Goal: Transaction & Acquisition: Book appointment/travel/reservation

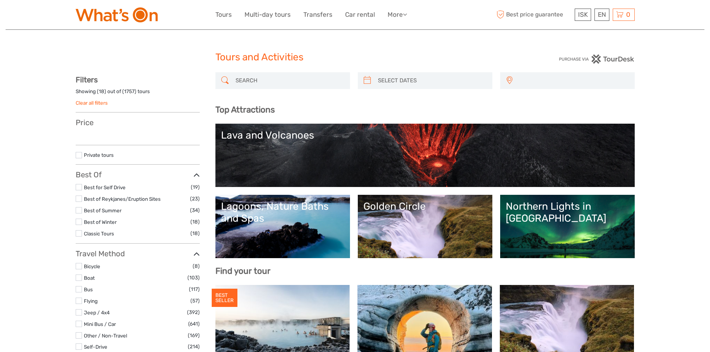
select select
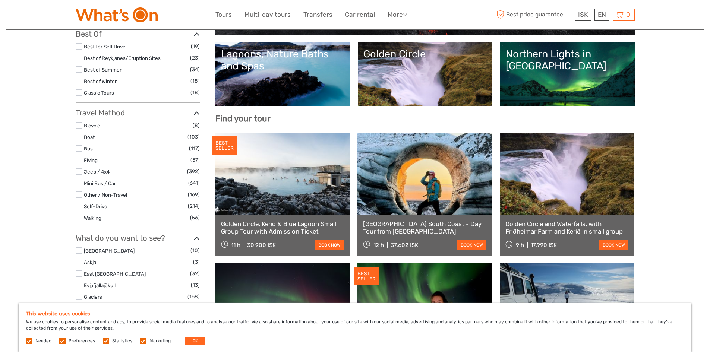
scroll to position [153, 0]
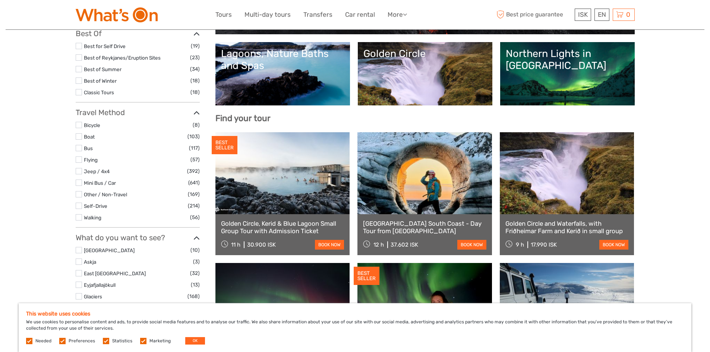
click at [513, 247] on div "9 h 17.990 ISK" at bounding box center [531, 244] width 51 height 10
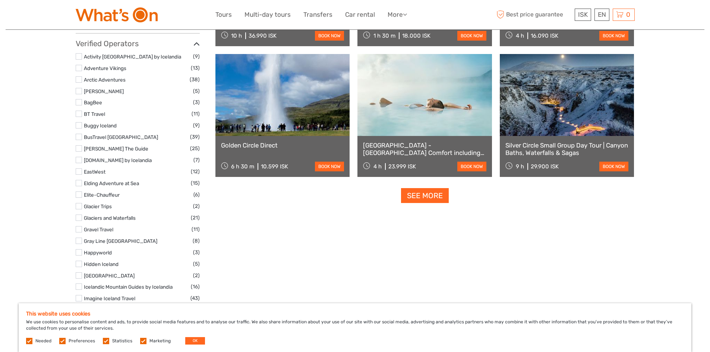
scroll to position [886, 0]
click at [442, 198] on link "See more" at bounding box center [425, 195] width 48 height 15
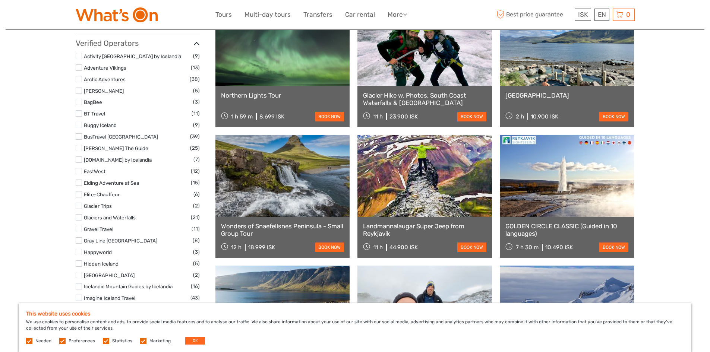
click at [561, 78] on link at bounding box center [567, 45] width 135 height 82
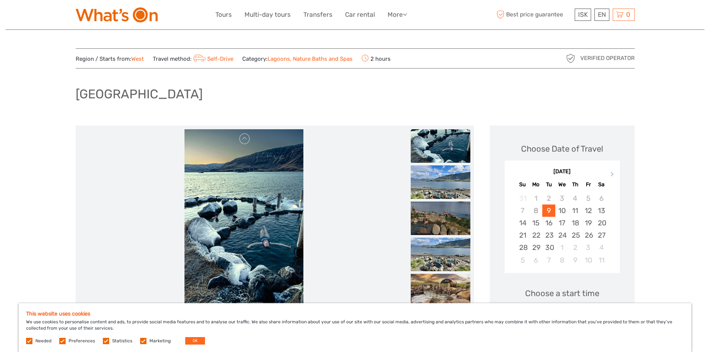
drag, startPoint x: 283, startPoint y: 257, endPoint x: 290, endPoint y: 189, distance: 68.2
click at [290, 189] on img at bounding box center [244, 218] width 119 height 179
click at [248, 141] on link at bounding box center [245, 139] width 12 height 12
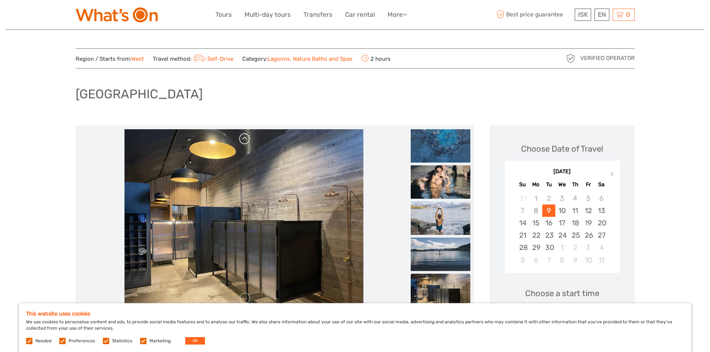
click at [248, 141] on link at bounding box center [245, 139] width 12 height 12
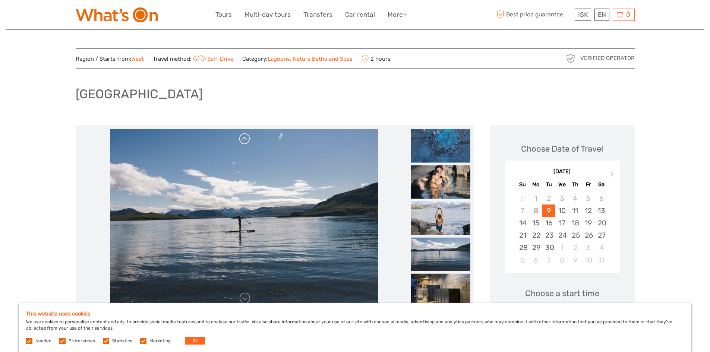
click at [248, 141] on link at bounding box center [245, 139] width 12 height 12
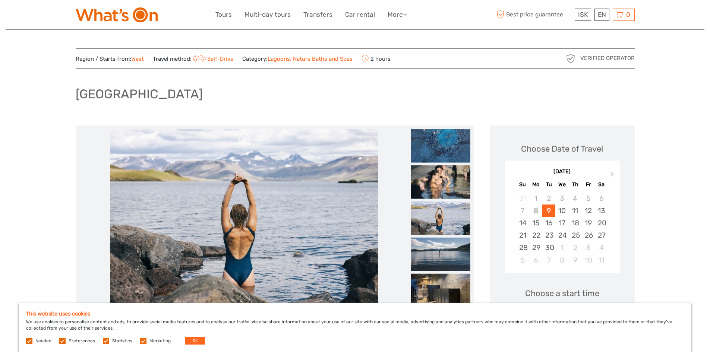
click at [248, 141] on link at bounding box center [245, 139] width 12 height 12
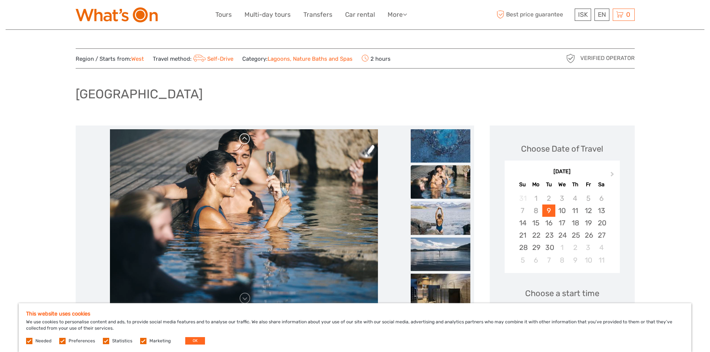
click at [248, 141] on link at bounding box center [245, 139] width 12 height 12
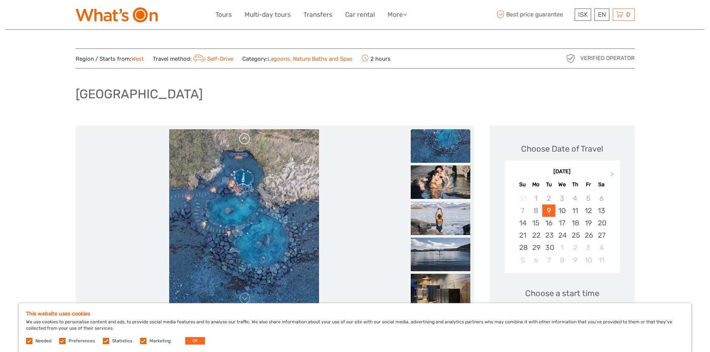
click at [248, 141] on link at bounding box center [245, 139] width 12 height 12
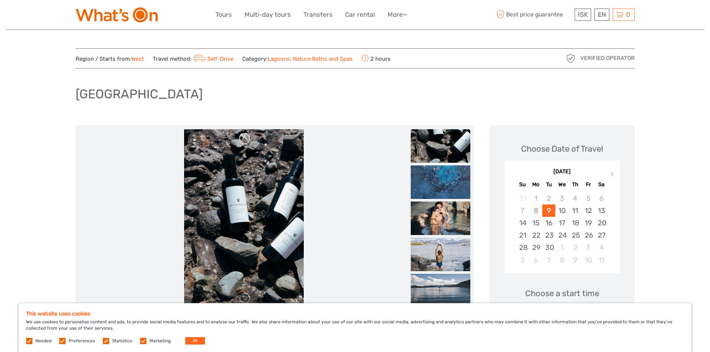
click at [248, 141] on link at bounding box center [245, 139] width 12 height 12
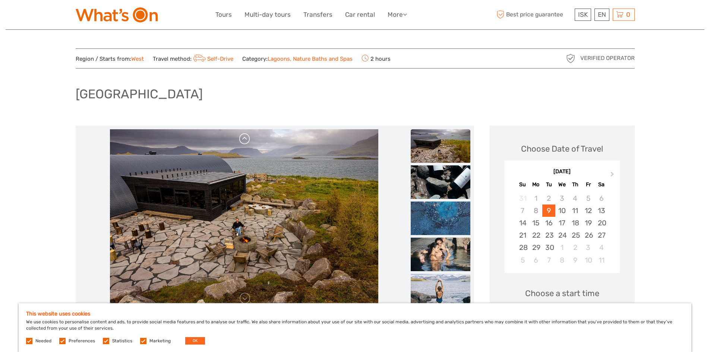
click at [248, 141] on link at bounding box center [245, 139] width 12 height 12
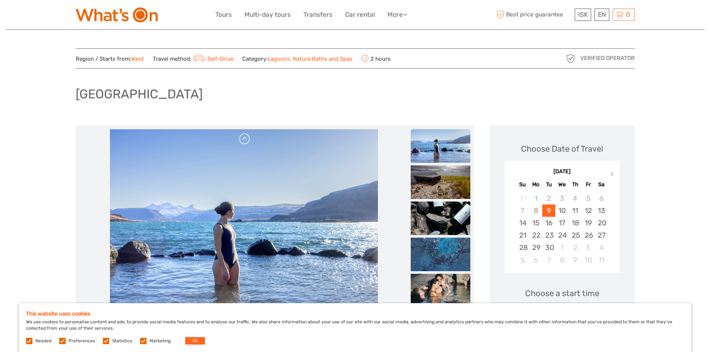
click at [248, 141] on link at bounding box center [245, 139] width 12 height 12
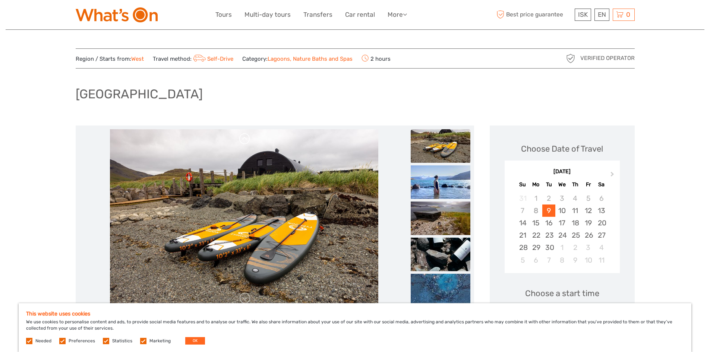
click at [248, 141] on link at bounding box center [245, 139] width 12 height 12
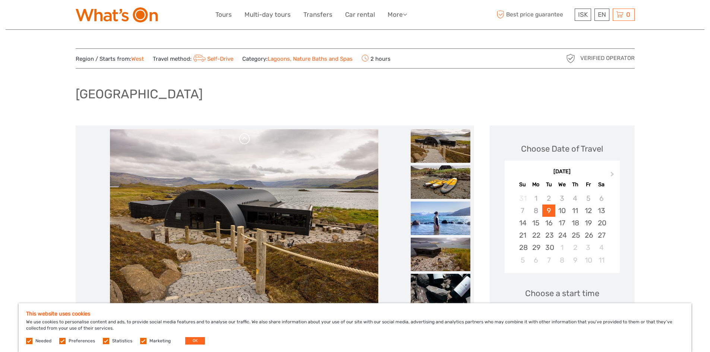
click at [248, 141] on link at bounding box center [245, 139] width 12 height 12
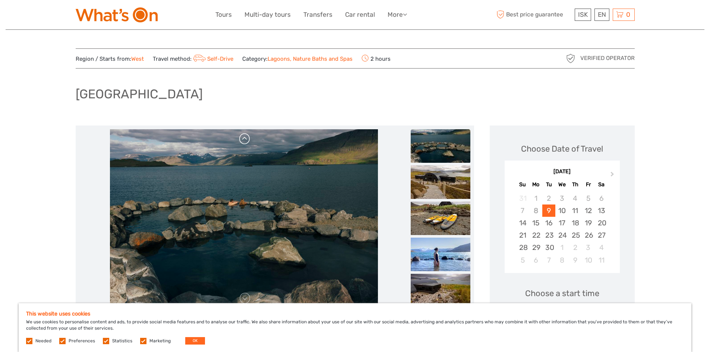
click at [248, 141] on link at bounding box center [245, 139] width 12 height 12
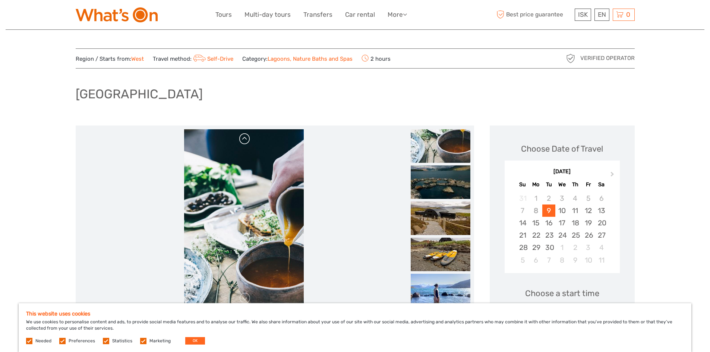
click at [248, 141] on link at bounding box center [245, 139] width 12 height 12
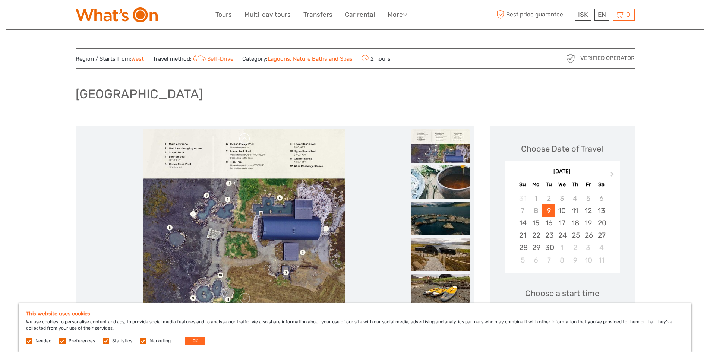
click at [248, 141] on link at bounding box center [245, 139] width 12 height 12
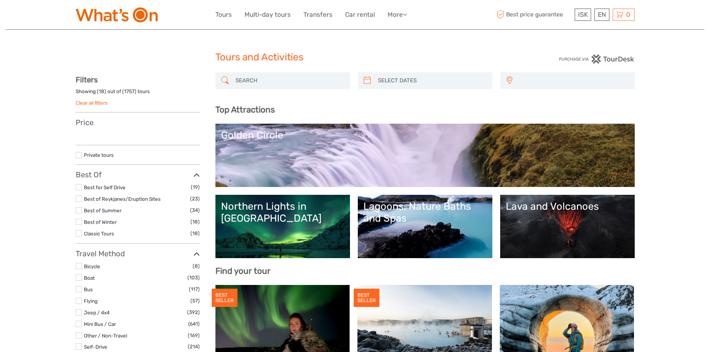
select select
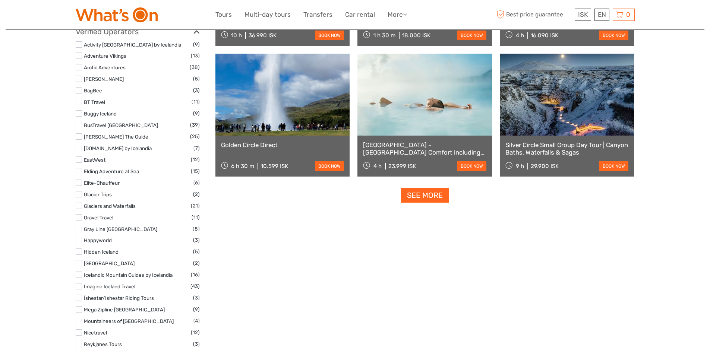
select select
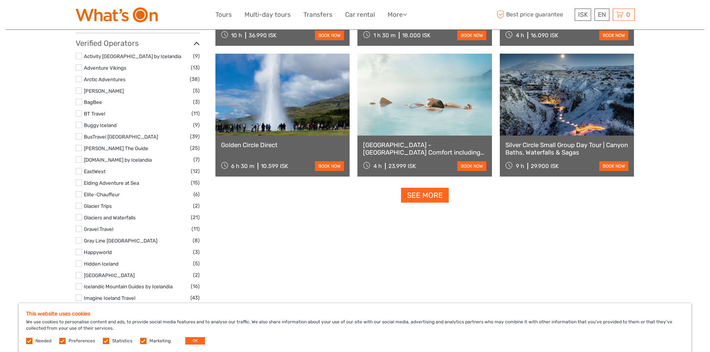
click at [424, 198] on link "See more" at bounding box center [425, 195] width 48 height 15
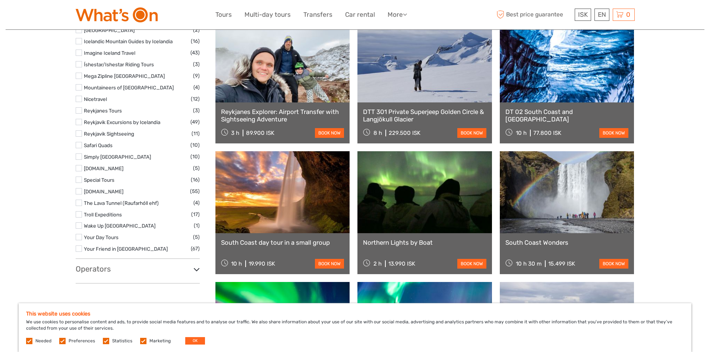
scroll to position [1132, 0]
click at [569, 210] on link at bounding box center [567, 192] width 135 height 82
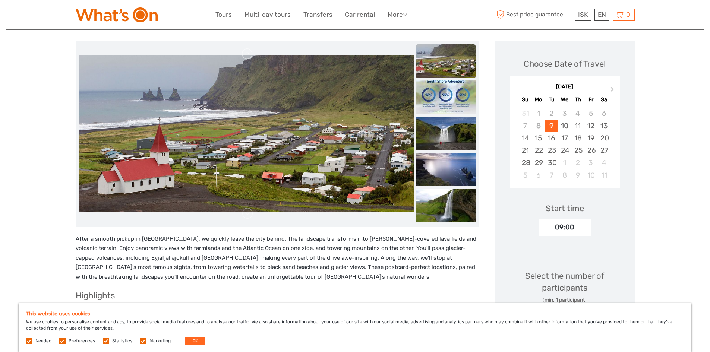
scroll to position [85, 0]
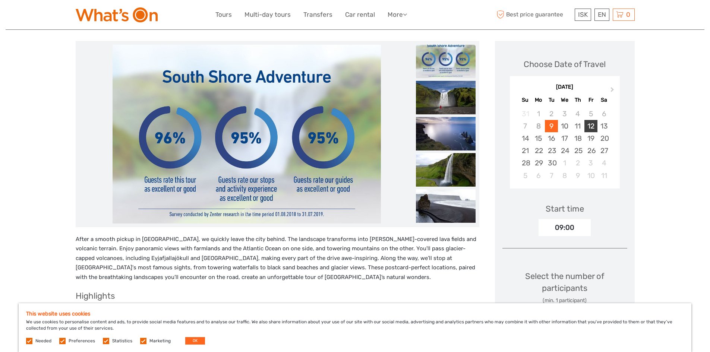
click at [592, 126] on div "12" at bounding box center [591, 126] width 13 height 12
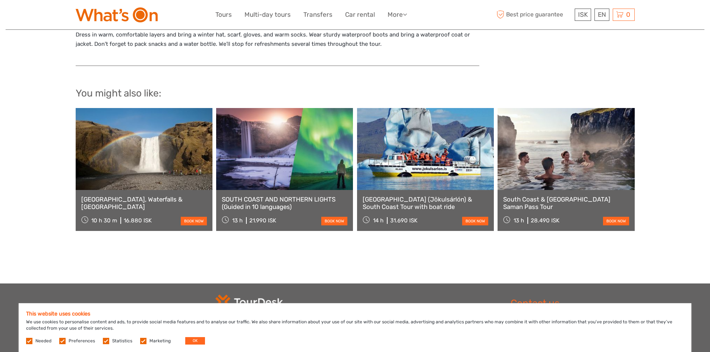
scroll to position [789, 0]
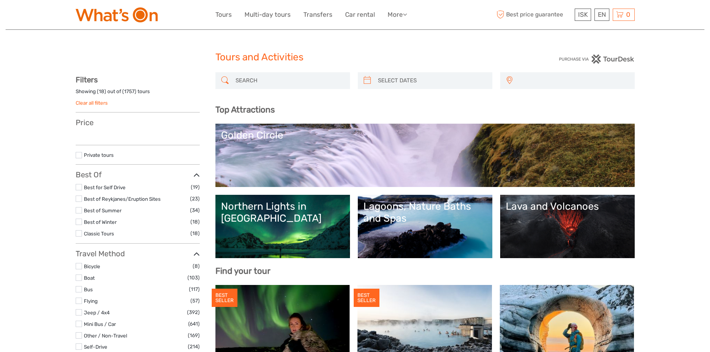
select select
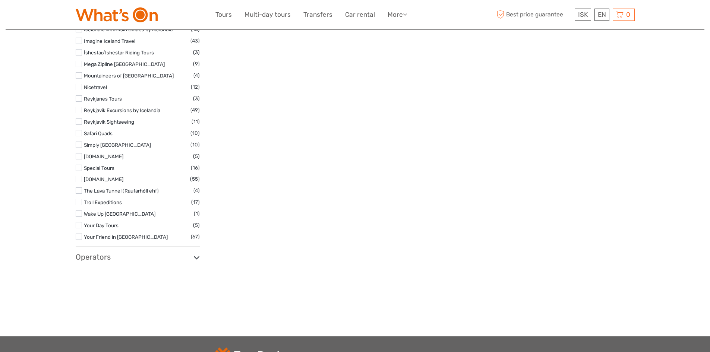
select select
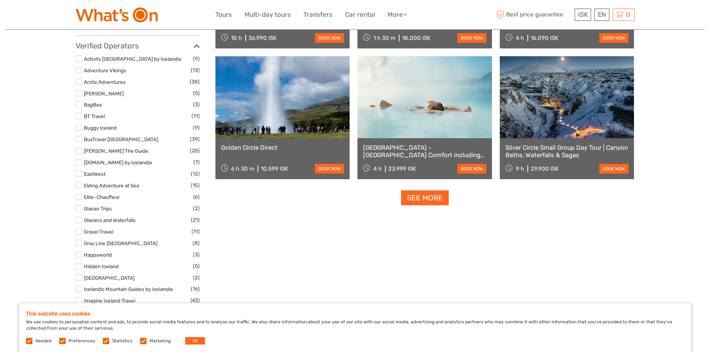
scroll to position [874, 0]
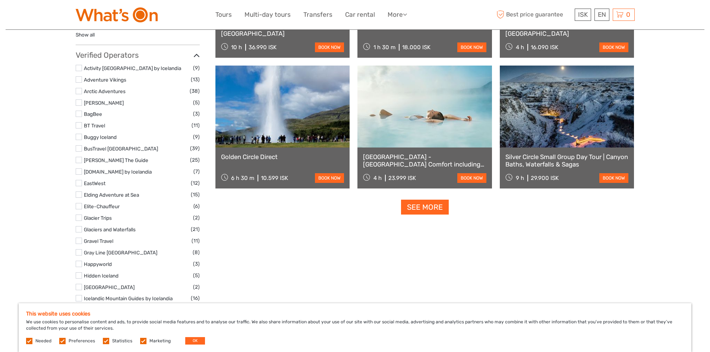
click at [423, 207] on link "See more" at bounding box center [425, 207] width 48 height 15
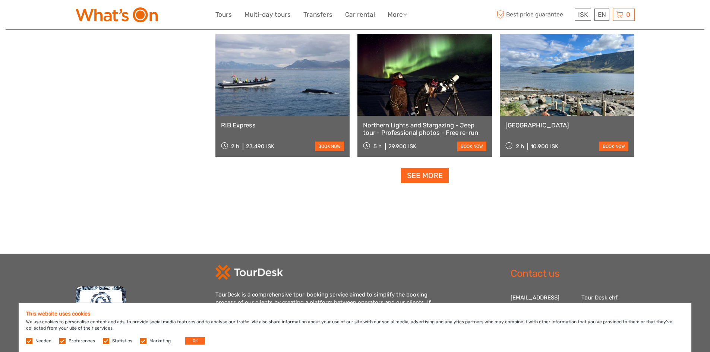
scroll to position [1544, 0]
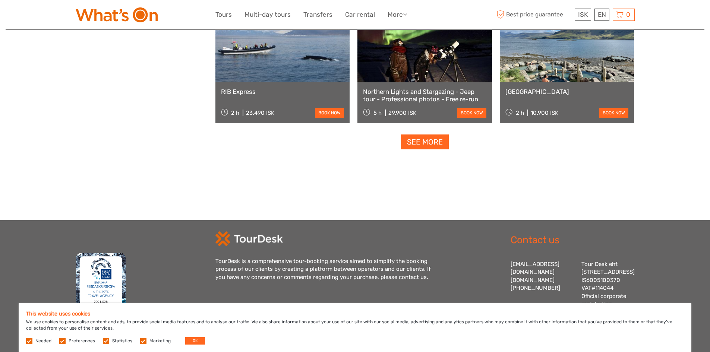
click at [430, 142] on link "See more" at bounding box center [425, 142] width 48 height 15
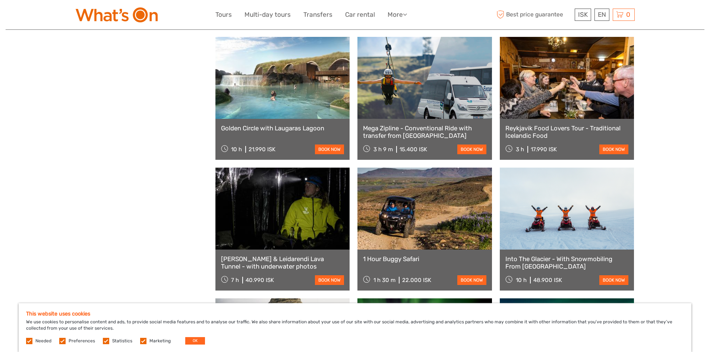
scroll to position [1902, 0]
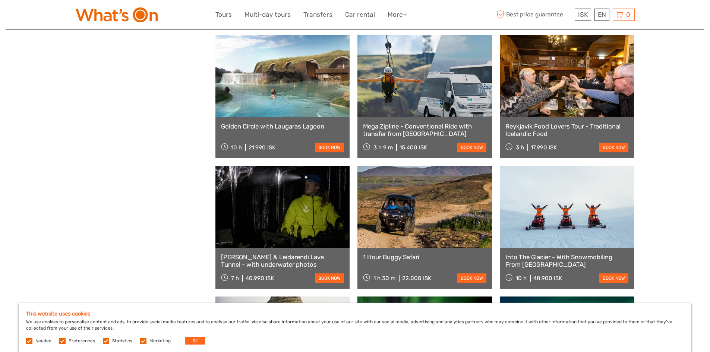
click at [267, 86] on link at bounding box center [283, 76] width 135 height 82
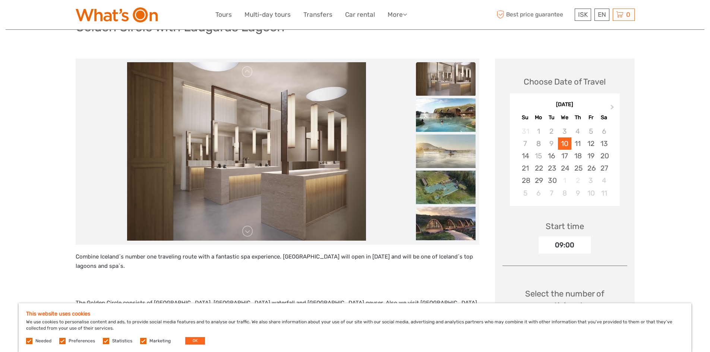
scroll to position [67, 0]
click at [455, 85] on img at bounding box center [446, 79] width 60 height 34
click at [454, 118] on img at bounding box center [446, 115] width 60 height 34
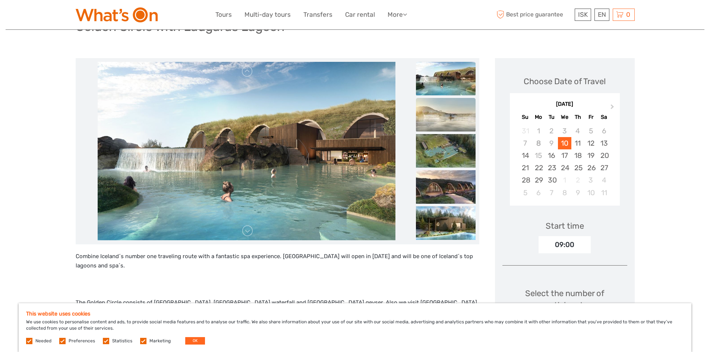
click at [454, 119] on img at bounding box center [446, 115] width 60 height 34
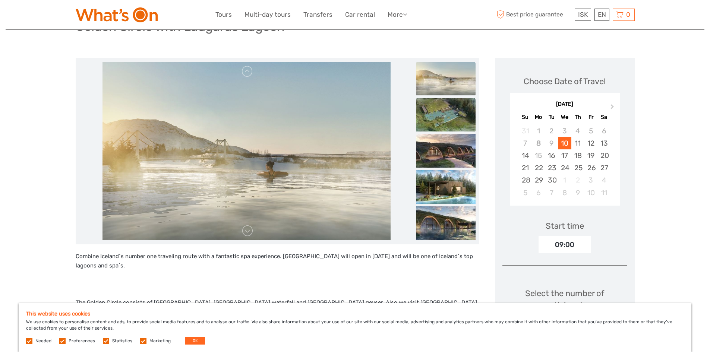
click at [454, 120] on img at bounding box center [446, 115] width 60 height 34
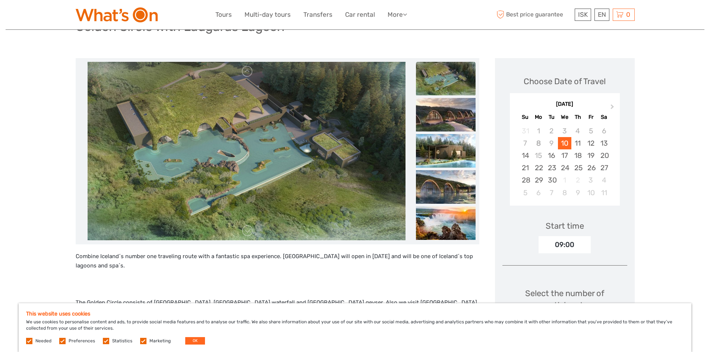
click at [454, 120] on img at bounding box center [446, 115] width 60 height 34
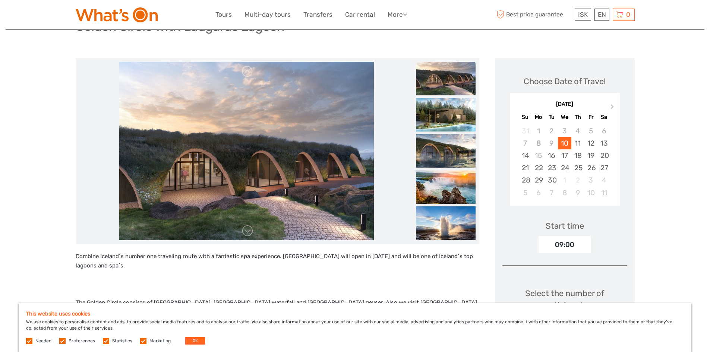
click at [454, 120] on img at bounding box center [446, 115] width 60 height 34
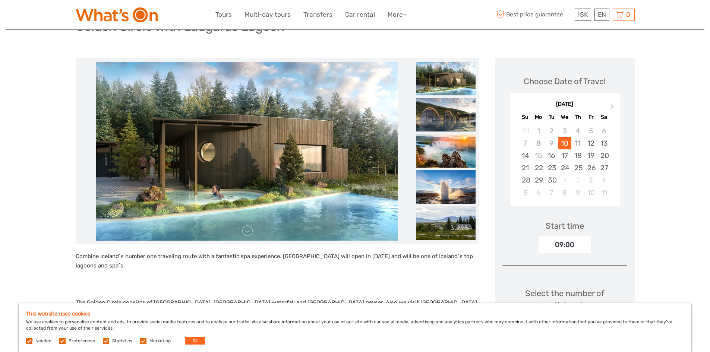
click at [454, 120] on img at bounding box center [446, 115] width 60 height 34
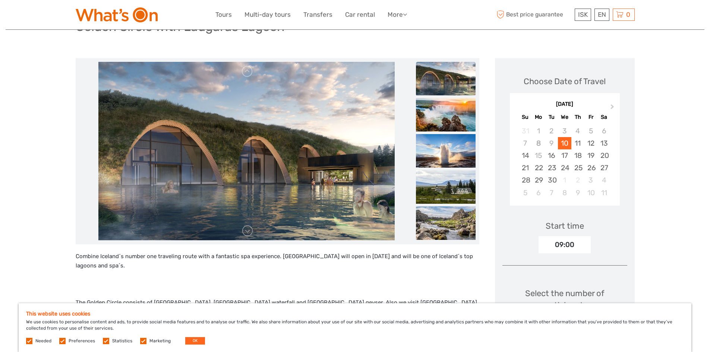
click at [454, 120] on img at bounding box center [446, 115] width 60 height 34
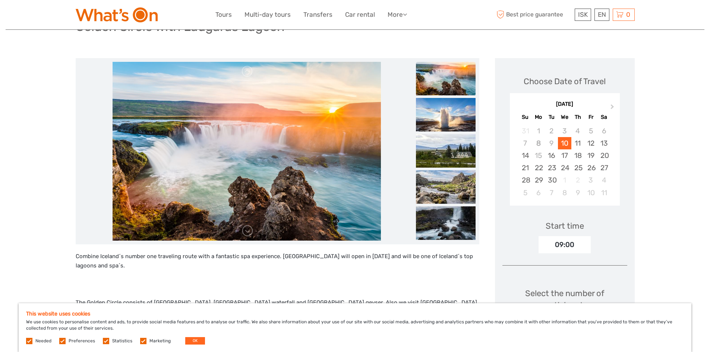
click at [454, 120] on img at bounding box center [446, 115] width 60 height 34
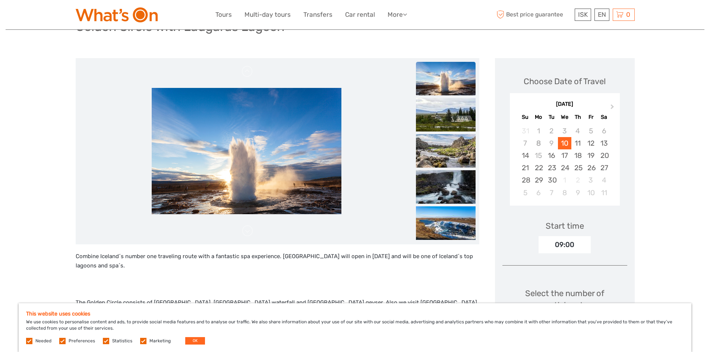
click at [454, 120] on img at bounding box center [446, 115] width 60 height 34
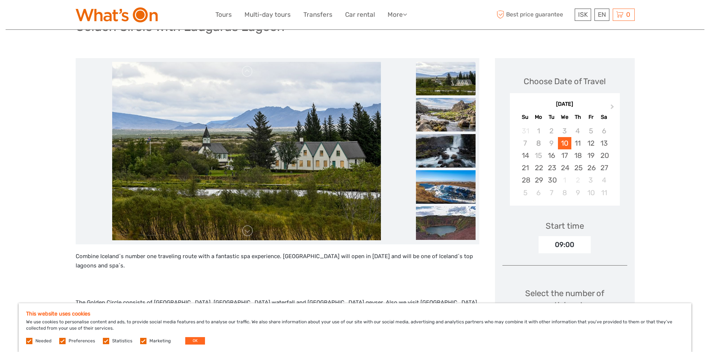
click at [454, 120] on img at bounding box center [446, 115] width 60 height 34
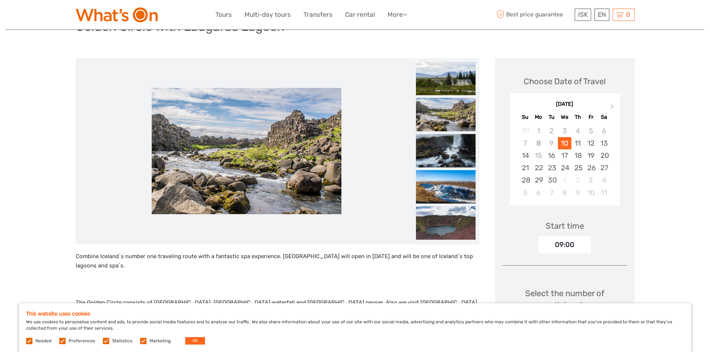
click at [454, 120] on img at bounding box center [446, 115] width 60 height 34
click at [452, 143] on img at bounding box center [446, 151] width 60 height 34
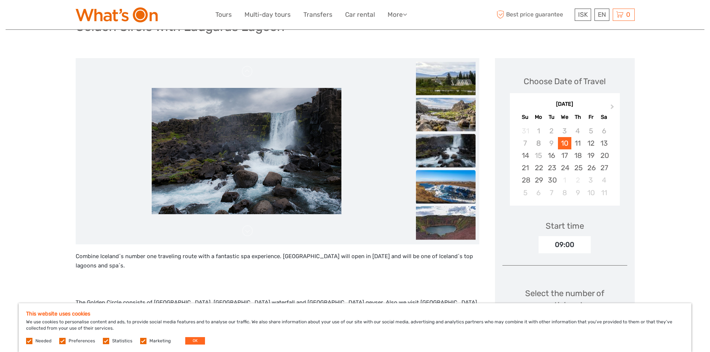
click at [445, 186] on img at bounding box center [446, 187] width 60 height 34
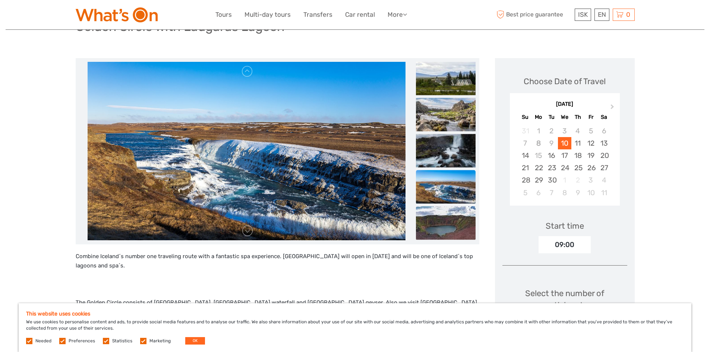
click at [443, 221] on img at bounding box center [446, 223] width 60 height 34
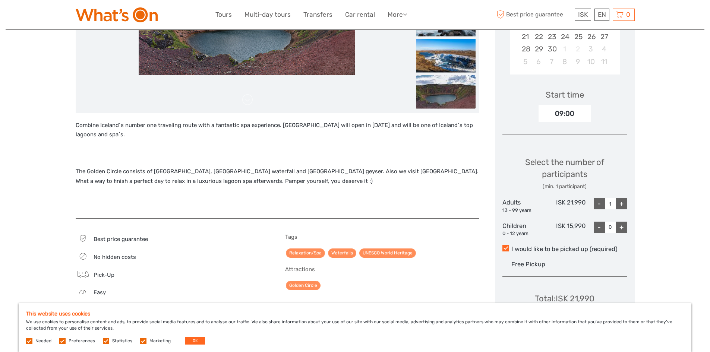
scroll to position [200, 0]
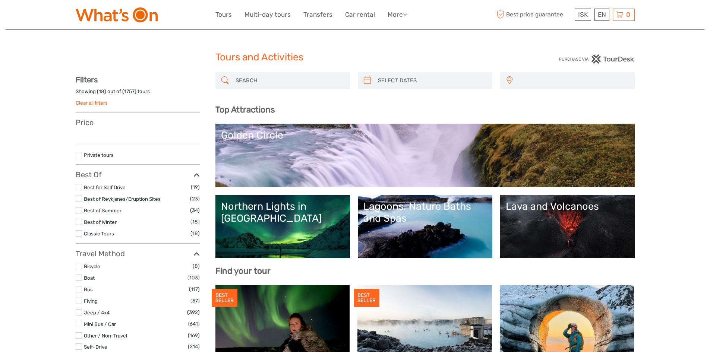
select select
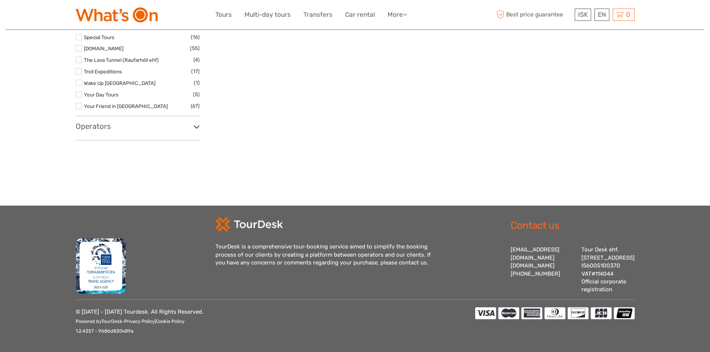
select select
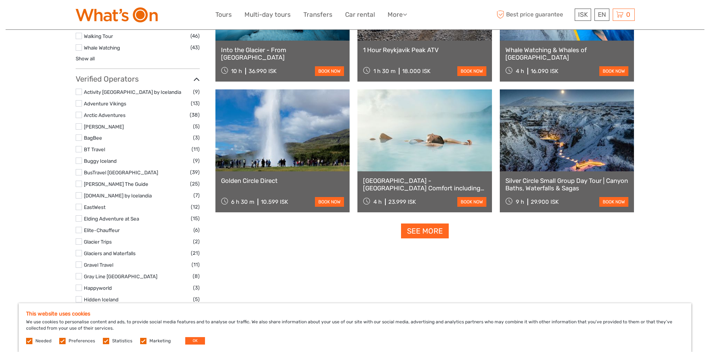
scroll to position [842, 0]
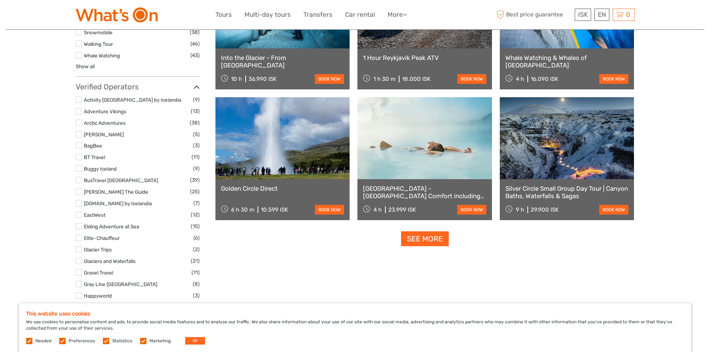
click at [428, 237] on link "See more" at bounding box center [425, 239] width 48 height 15
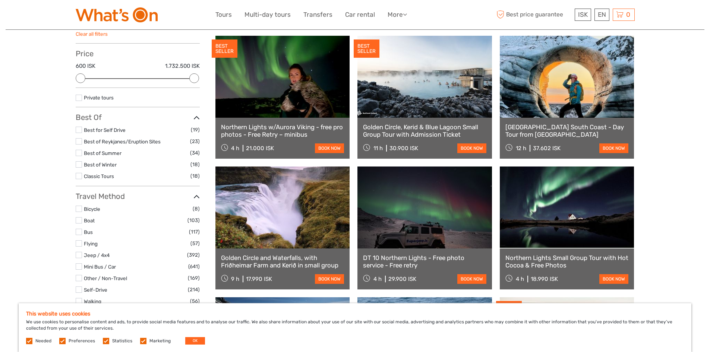
scroll to position [0, 0]
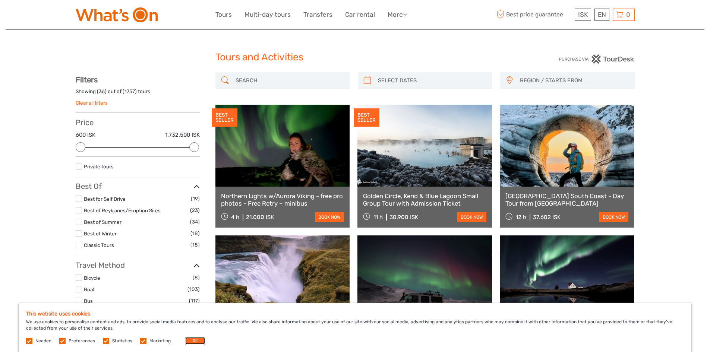
click at [194, 341] on button "OK" at bounding box center [195, 340] width 20 height 7
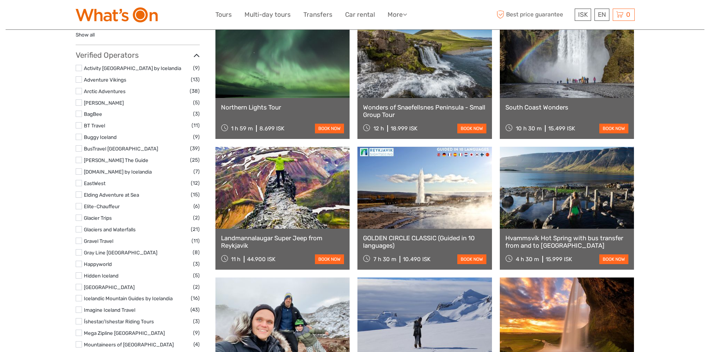
scroll to position [886, 0]
